Goal: Information Seeking & Learning: Learn about a topic

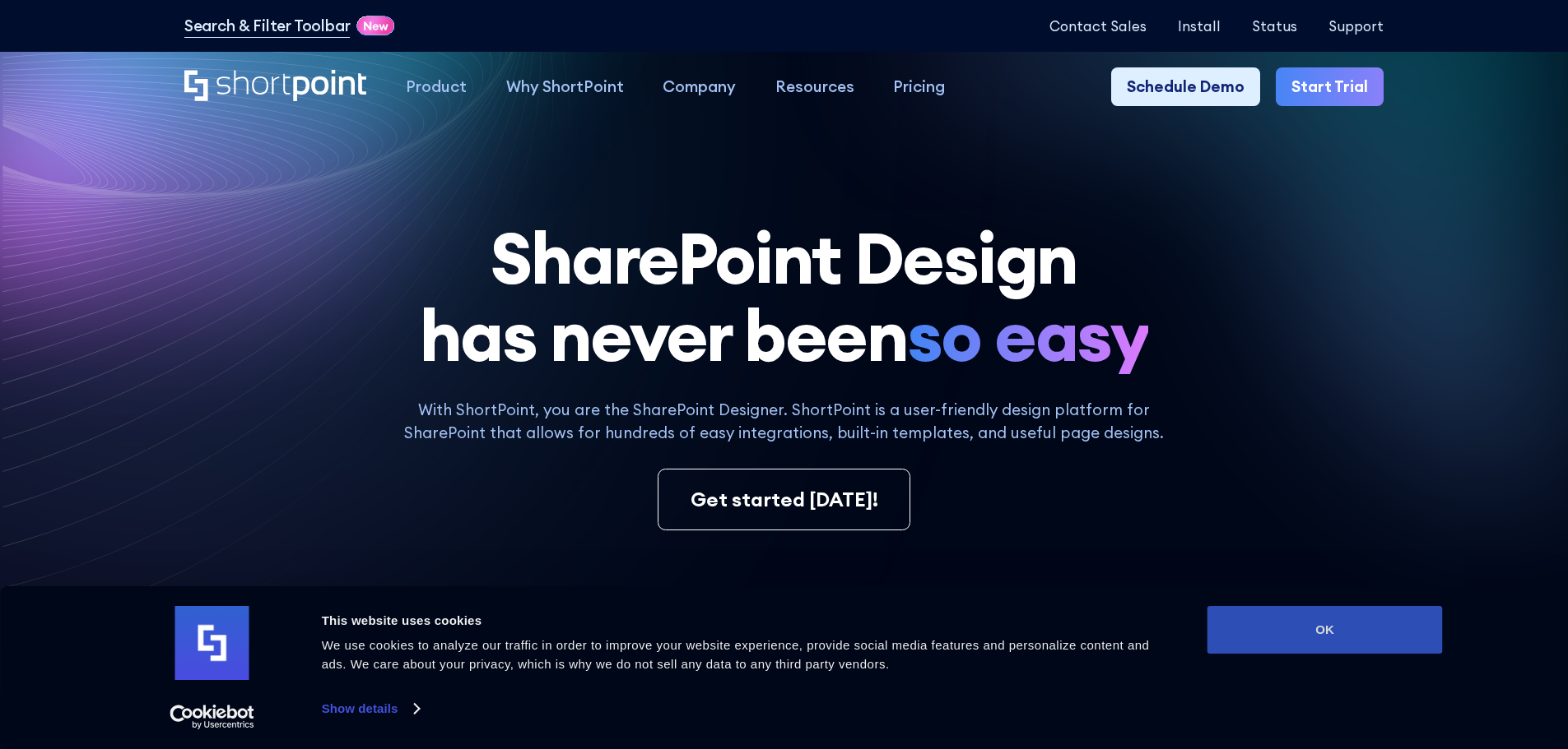
click at [1342, 629] on button "OK" at bounding box center [1325, 630] width 236 height 47
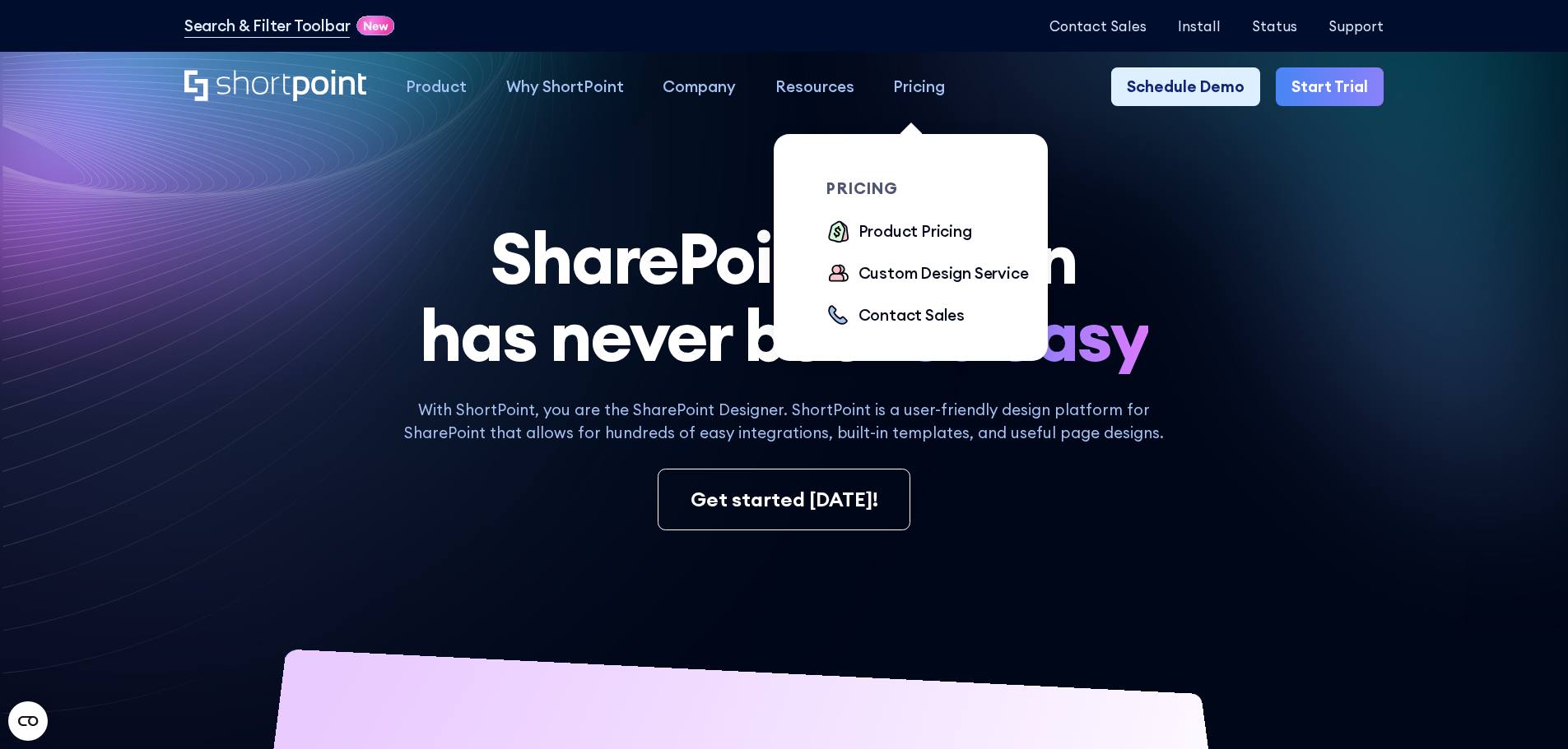
click at [911, 92] on div "Pricing" at bounding box center [919, 86] width 52 height 24
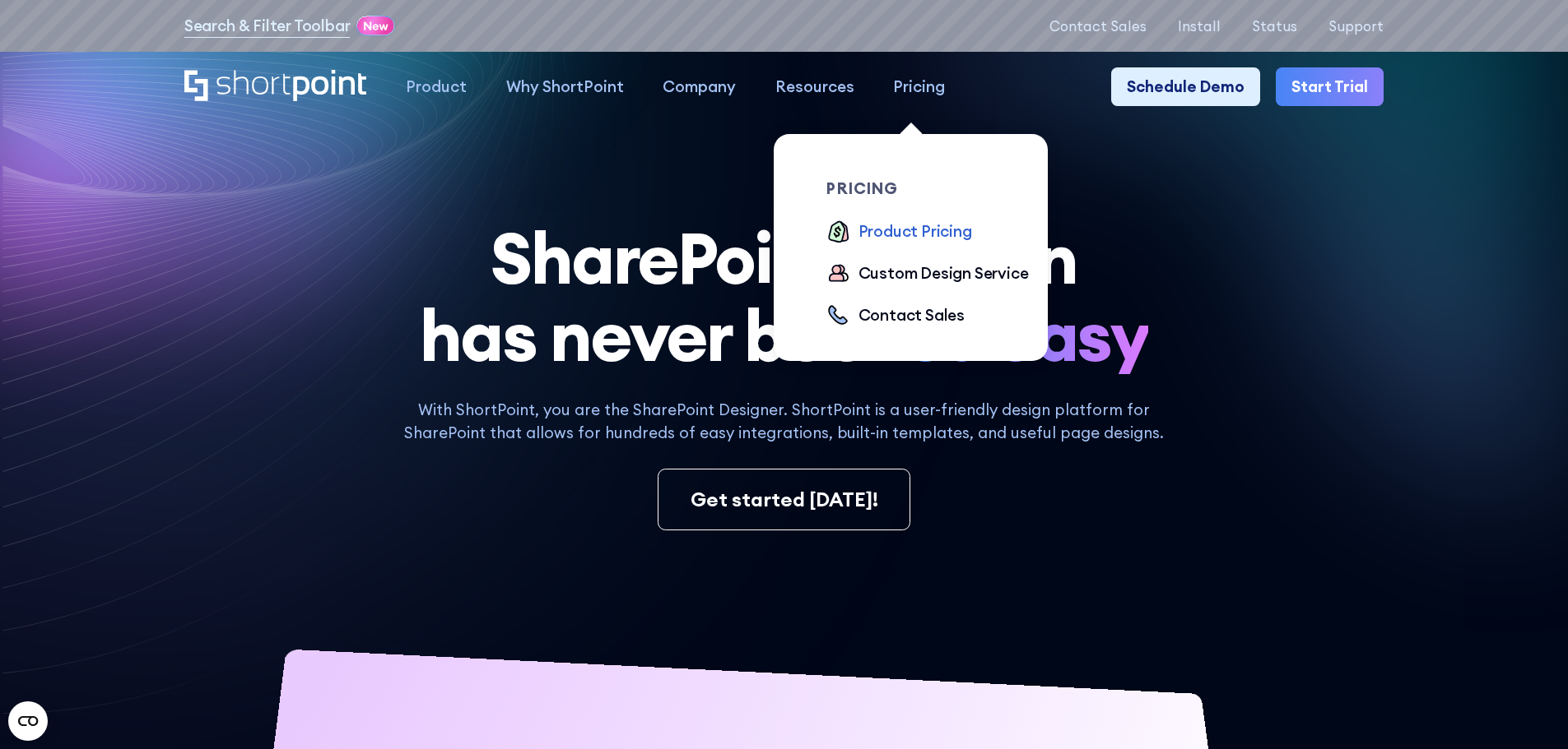
click at [894, 233] on div "Product Pricing" at bounding box center [915, 231] width 114 height 24
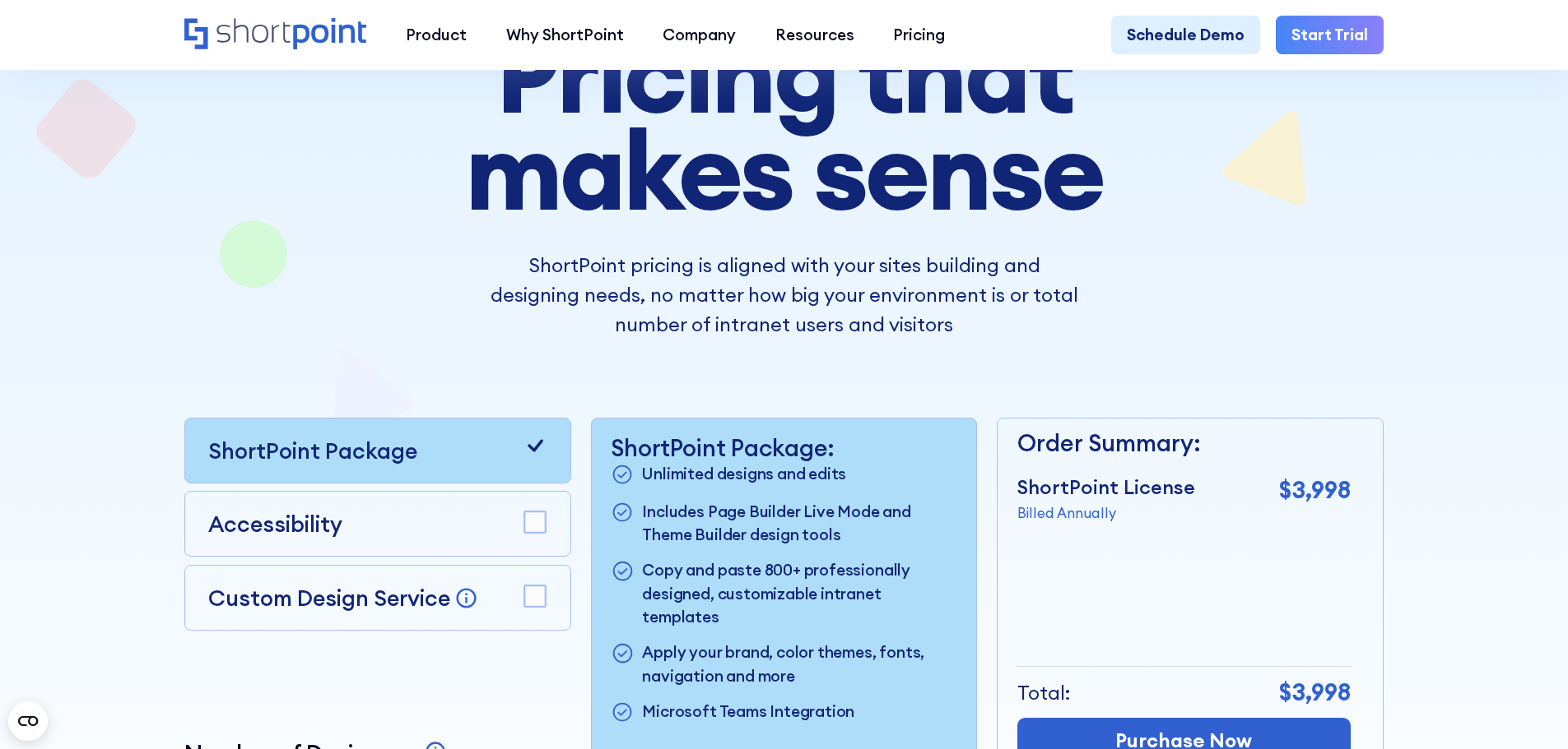
scroll to position [247, 0]
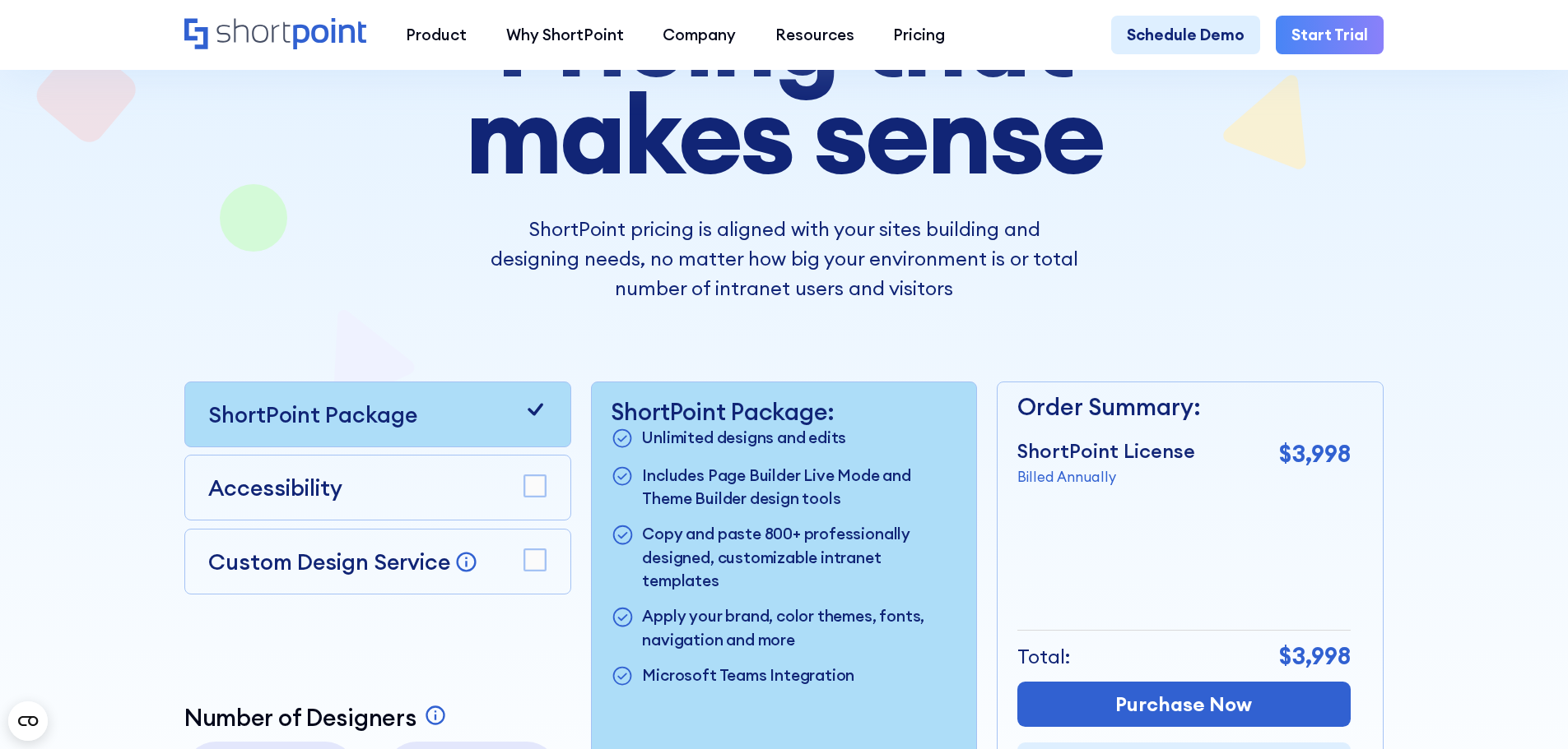
click at [537, 495] on rect at bounding box center [535, 487] width 22 height 22
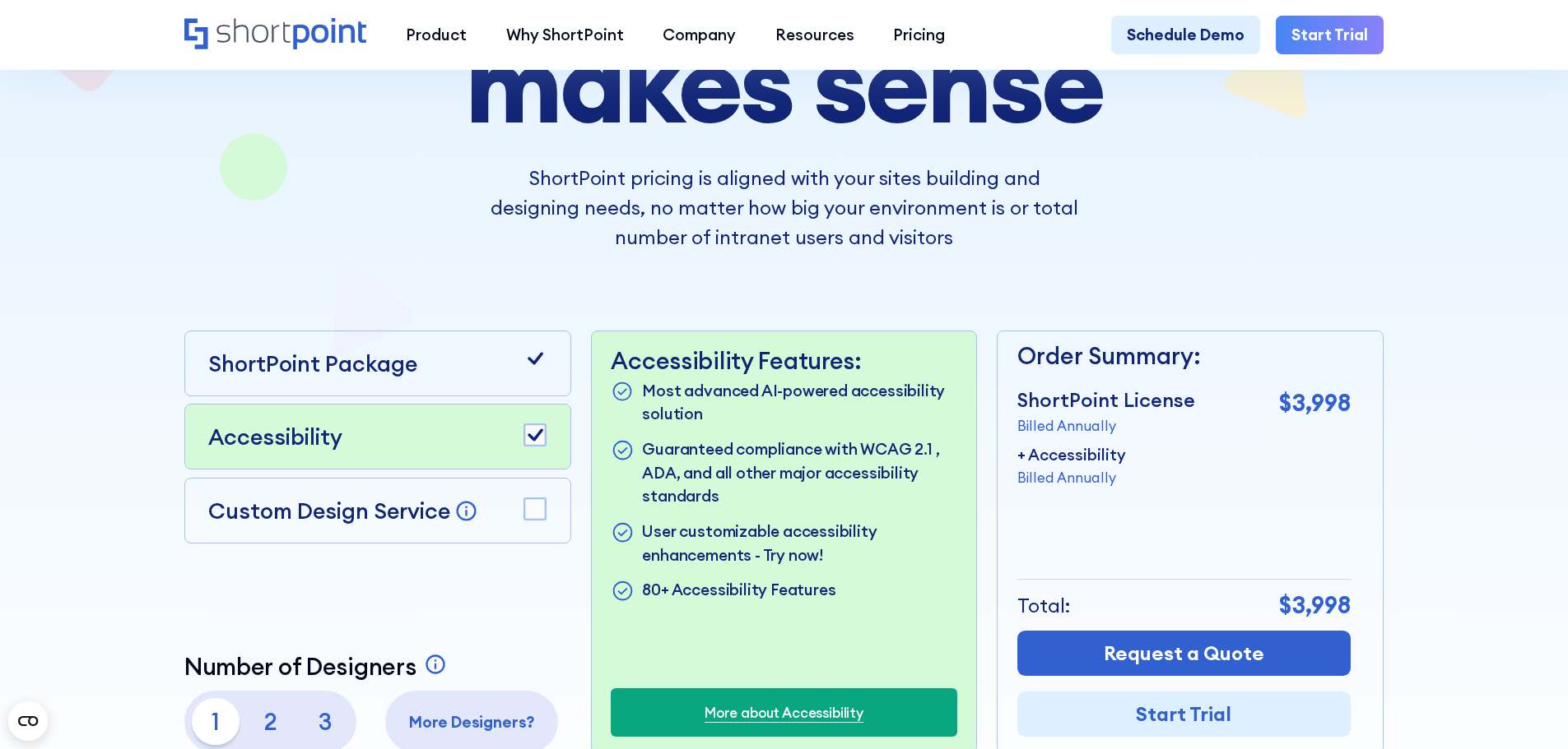
scroll to position [494, 0]
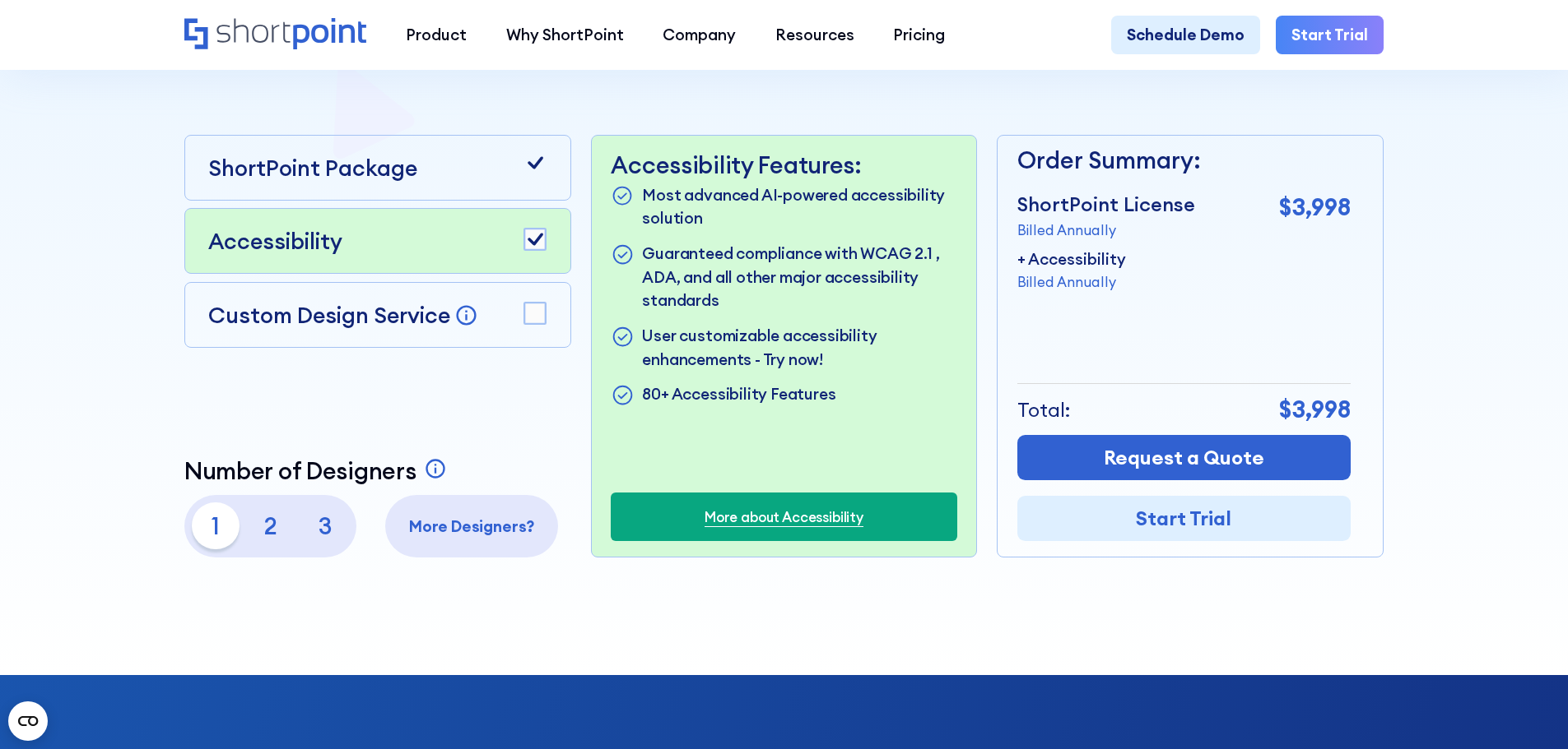
click at [255, 533] on p "2" at bounding box center [271, 527] width 47 height 47
click at [788, 523] on link "More about Accessibility" at bounding box center [784, 517] width 159 height 21
